Goal: Information Seeking & Learning: Learn about a topic

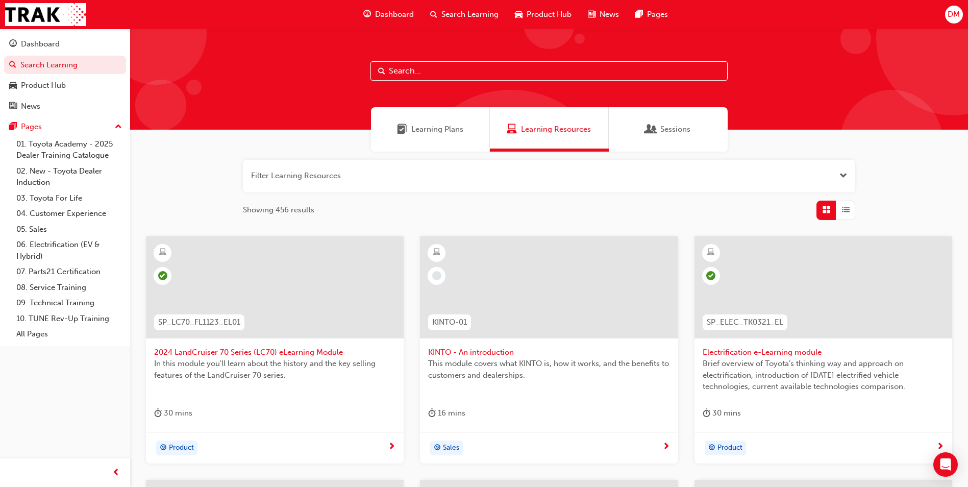
click at [398, 71] on input "text" at bounding box center [548, 70] width 357 height 19
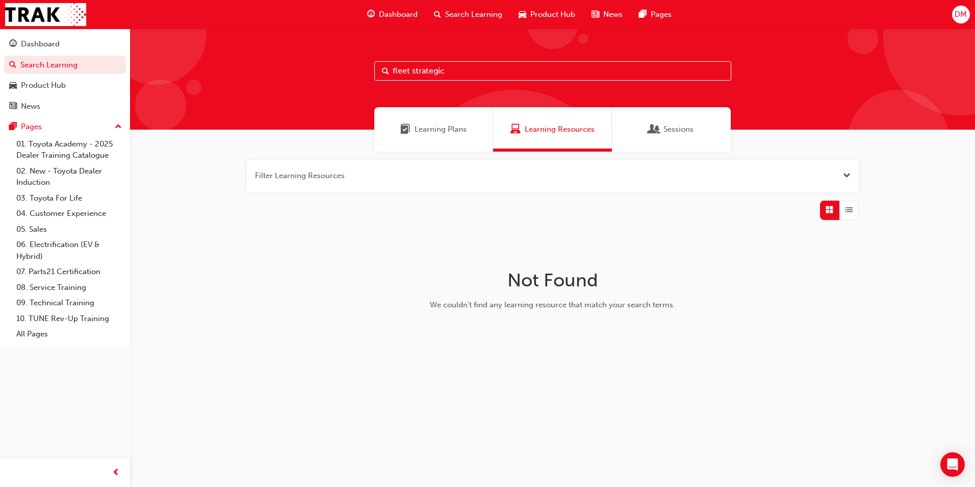
type input "fleet strategic"
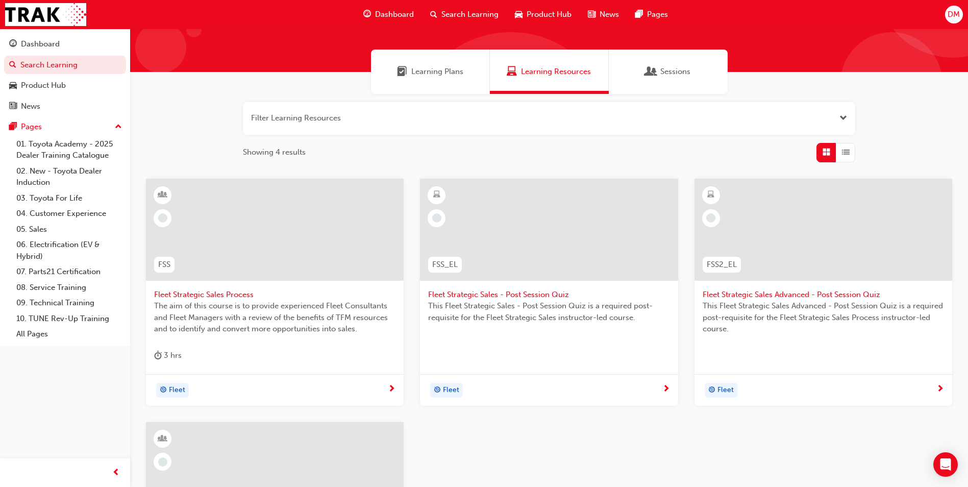
scroll to position [51, 0]
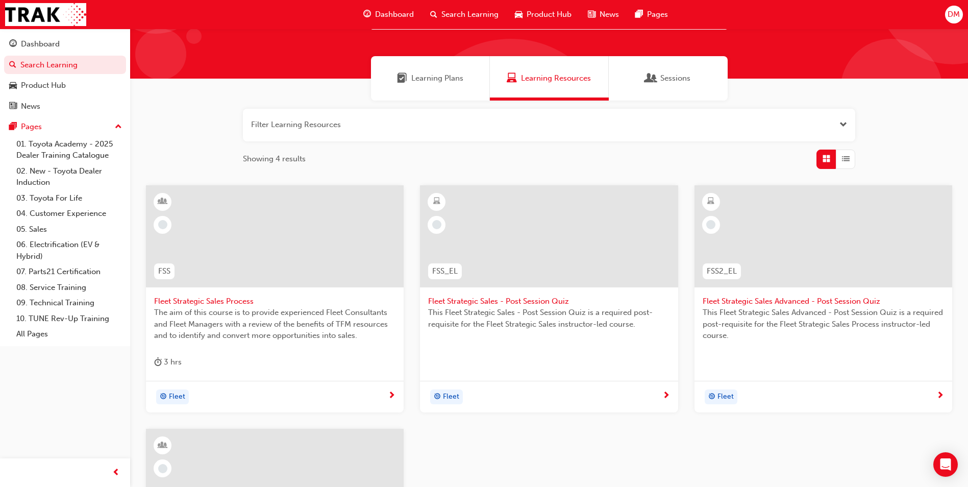
click at [198, 300] on span "Fleet Strategic Sales Process" at bounding box center [274, 301] width 241 height 12
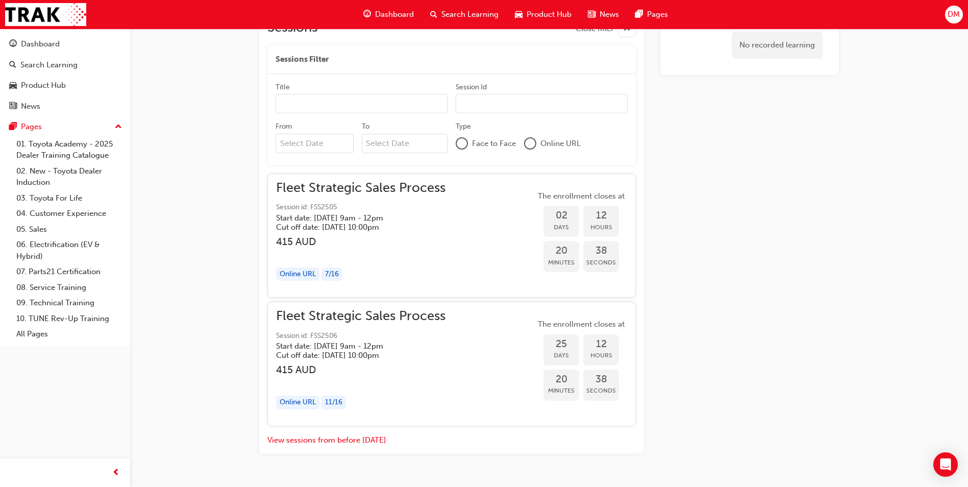
scroll to position [827, 0]
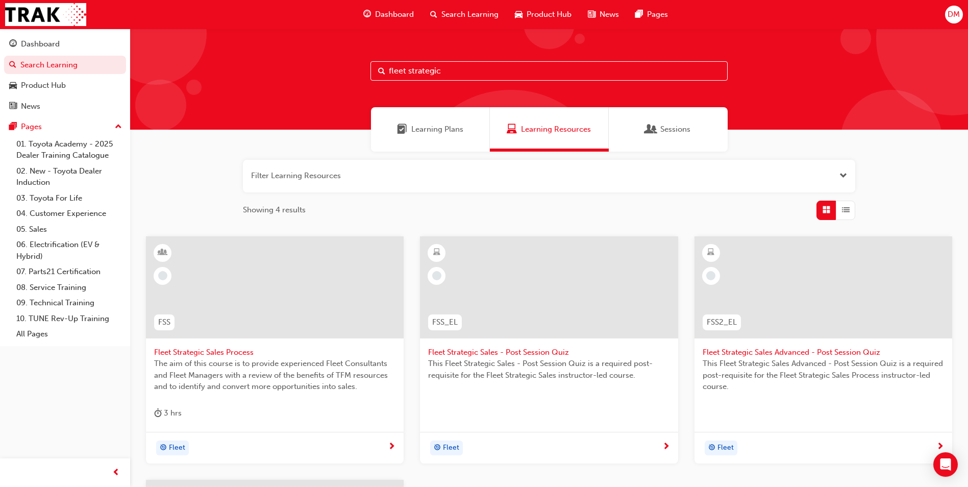
drag, startPoint x: 449, startPoint y: 68, endPoint x: 385, endPoint y: 68, distance: 64.8
click at [385, 68] on div "fleet strategic" at bounding box center [548, 70] width 357 height 19
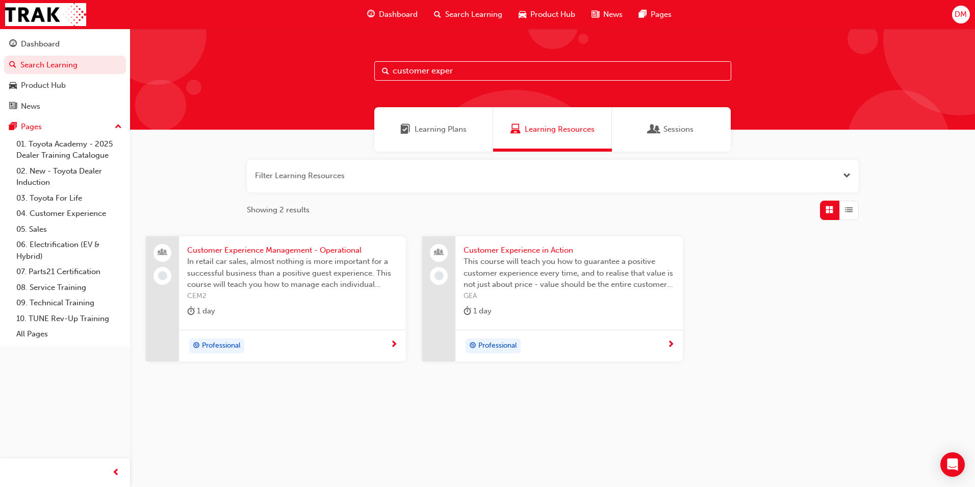
type input "customer exper"
click at [509, 249] on span "Customer Experience in Action" at bounding box center [569, 250] width 211 height 12
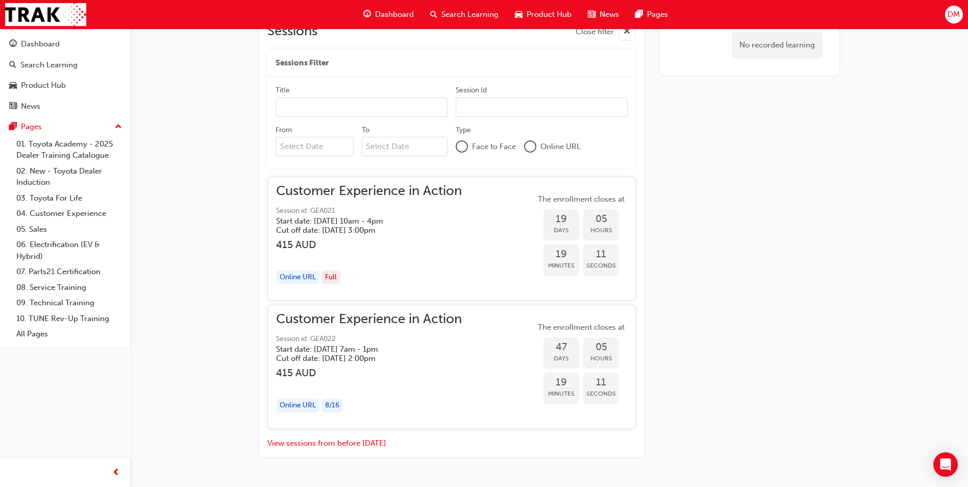
scroll to position [650, 0]
